Goal: Transaction & Acquisition: Purchase product/service

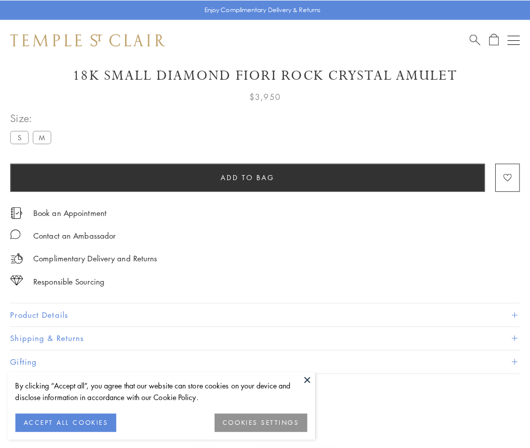
scroll to position [55, 0]
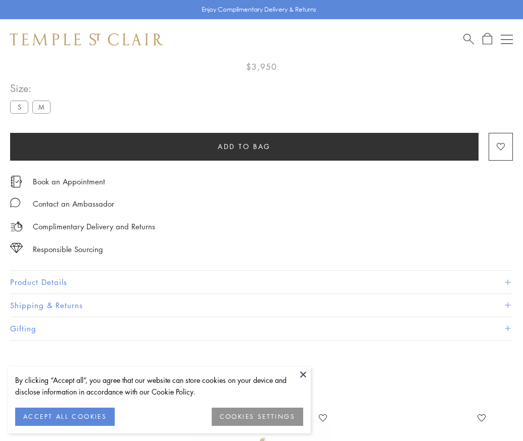
click at [244, 146] on span "Add to bag" at bounding box center [244, 146] width 53 height 11
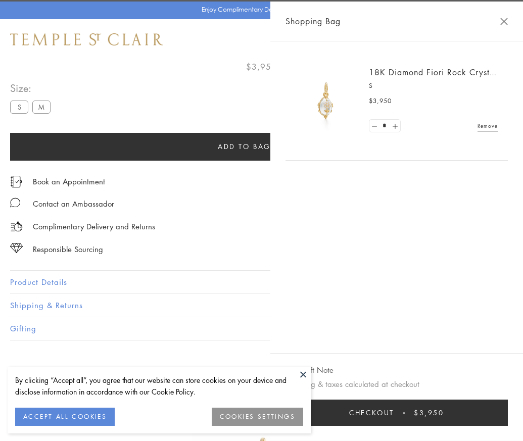
click at [394, 418] on span "Checkout" at bounding box center [371, 412] width 45 height 11
